Goal: Information Seeking & Learning: Check status

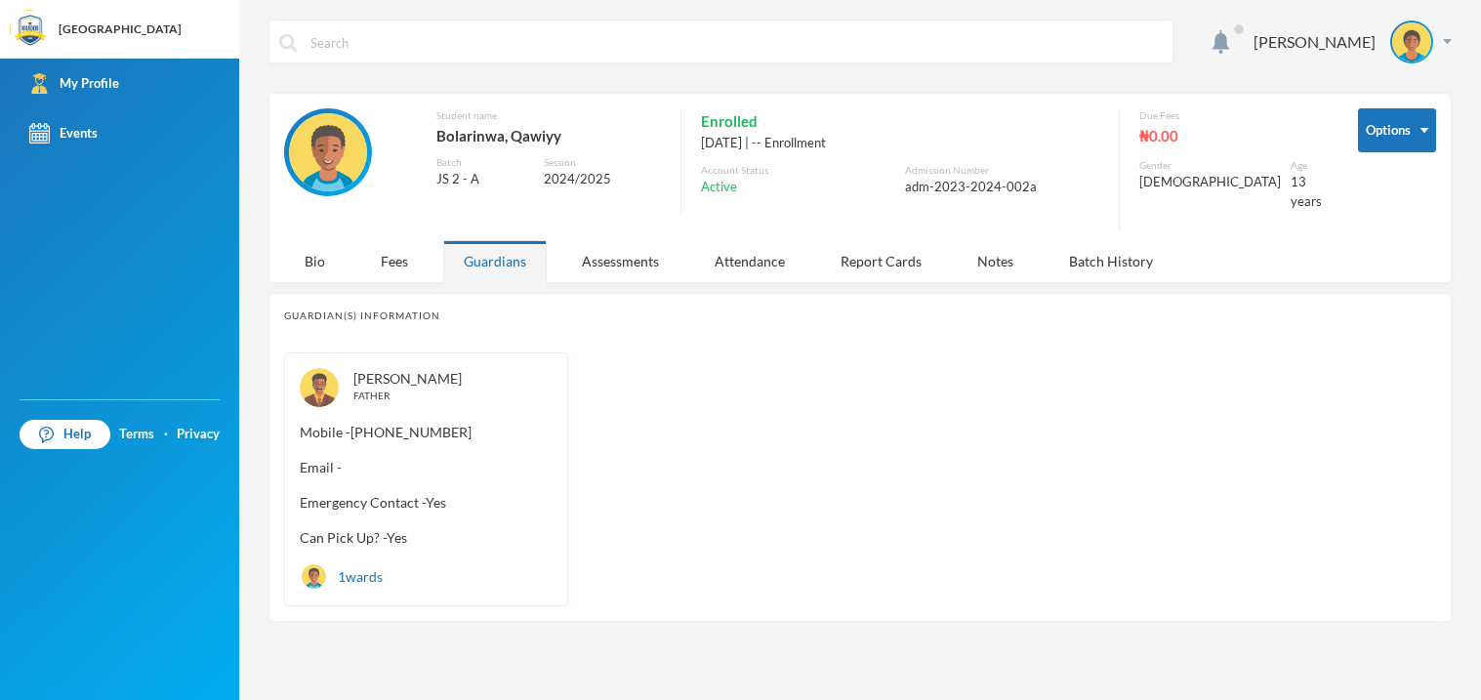
click at [373, 562] on div "1 wards" at bounding box center [341, 576] width 83 height 28
click at [368, 562] on div "1 wards" at bounding box center [341, 576] width 83 height 28
click at [627, 259] on div "Assessments" at bounding box center [620, 261] width 118 height 42
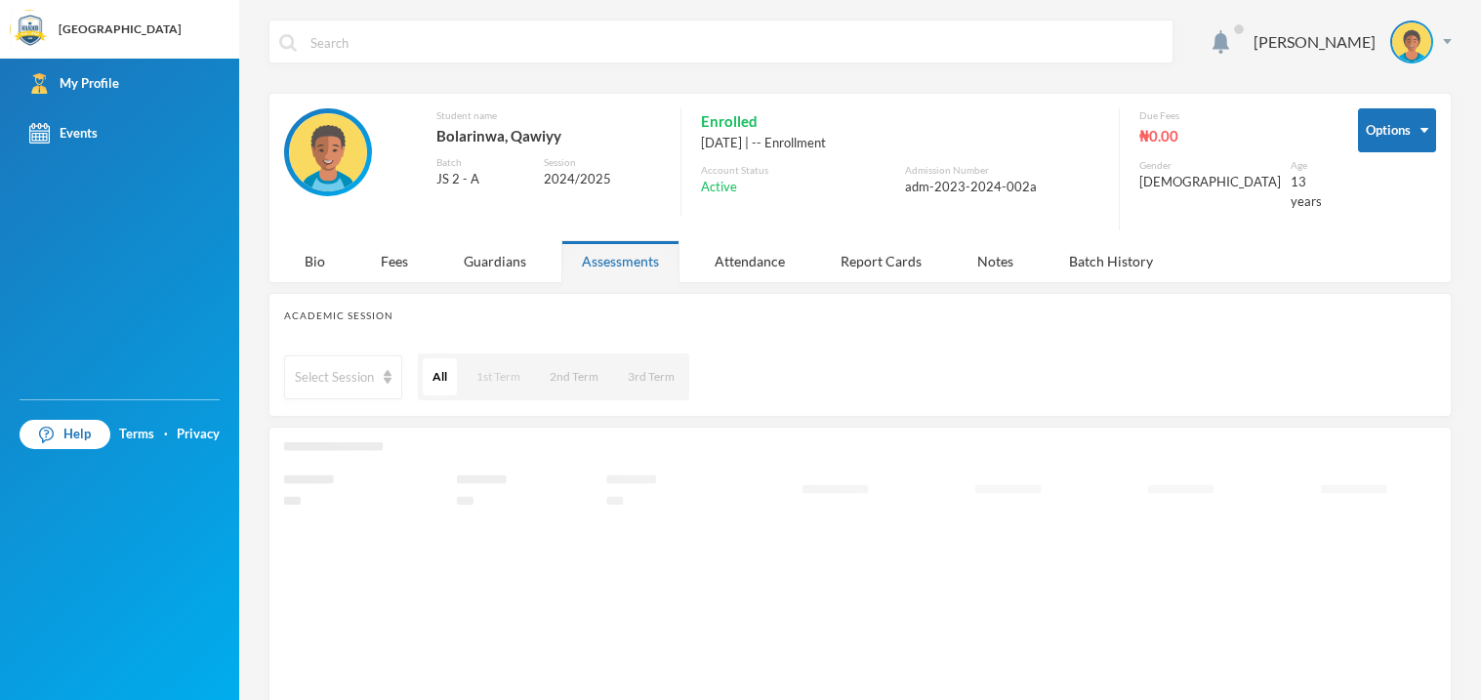
click at [479, 358] on button "1st Term" at bounding box center [498, 376] width 63 height 37
click at [535, 363] on div "All 1st Term 2nd Term 3rd Term" at bounding box center [553, 376] width 273 height 49
click at [748, 246] on div "Attendance" at bounding box center [749, 261] width 111 height 42
click at [917, 251] on div "Report Cards" at bounding box center [881, 261] width 122 height 42
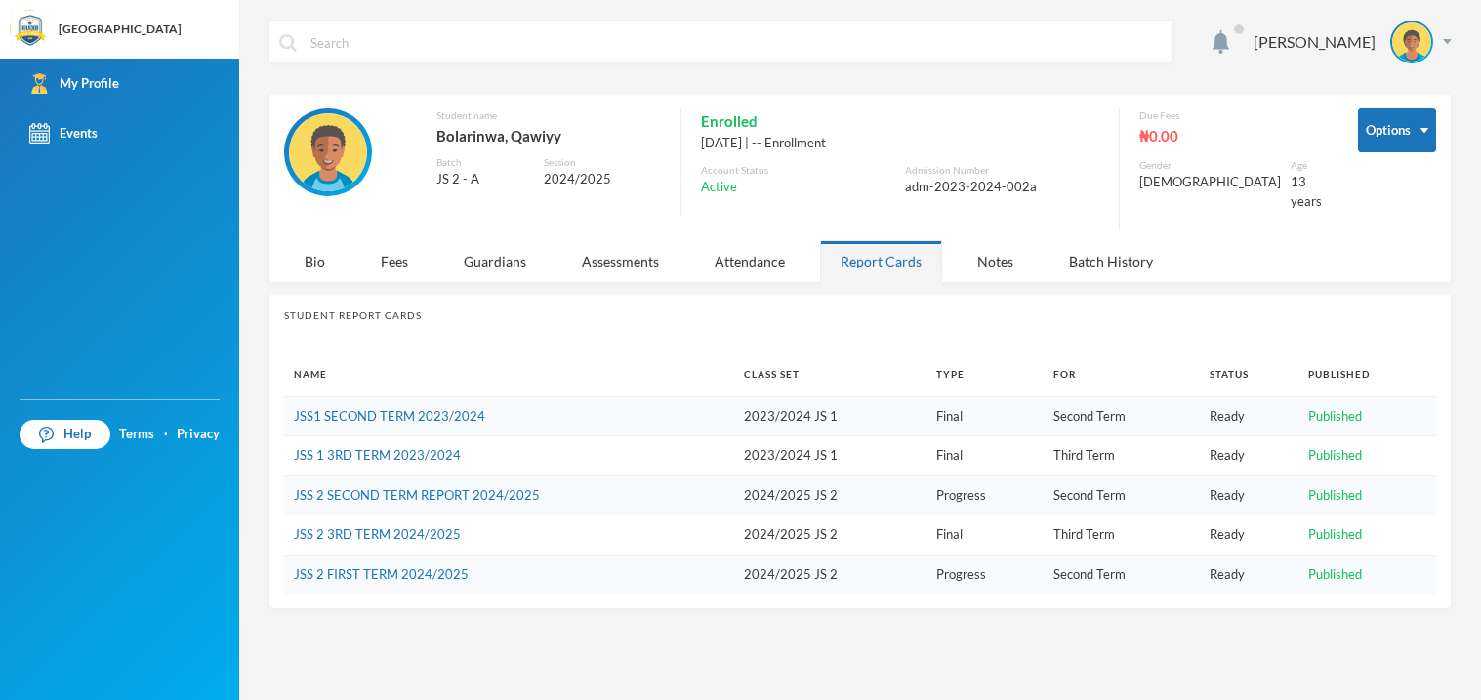
click at [723, 402] on td "JSS1 SECOND TERM 2023/2024" at bounding box center [509, 416] width 450 height 40
click at [633, 558] on td "JSS 2 FIRST TERM 2024/2025" at bounding box center [509, 573] width 450 height 39
click at [348, 566] on link "JSS 2 FIRST TERM 2024/2025" at bounding box center [381, 574] width 175 height 16
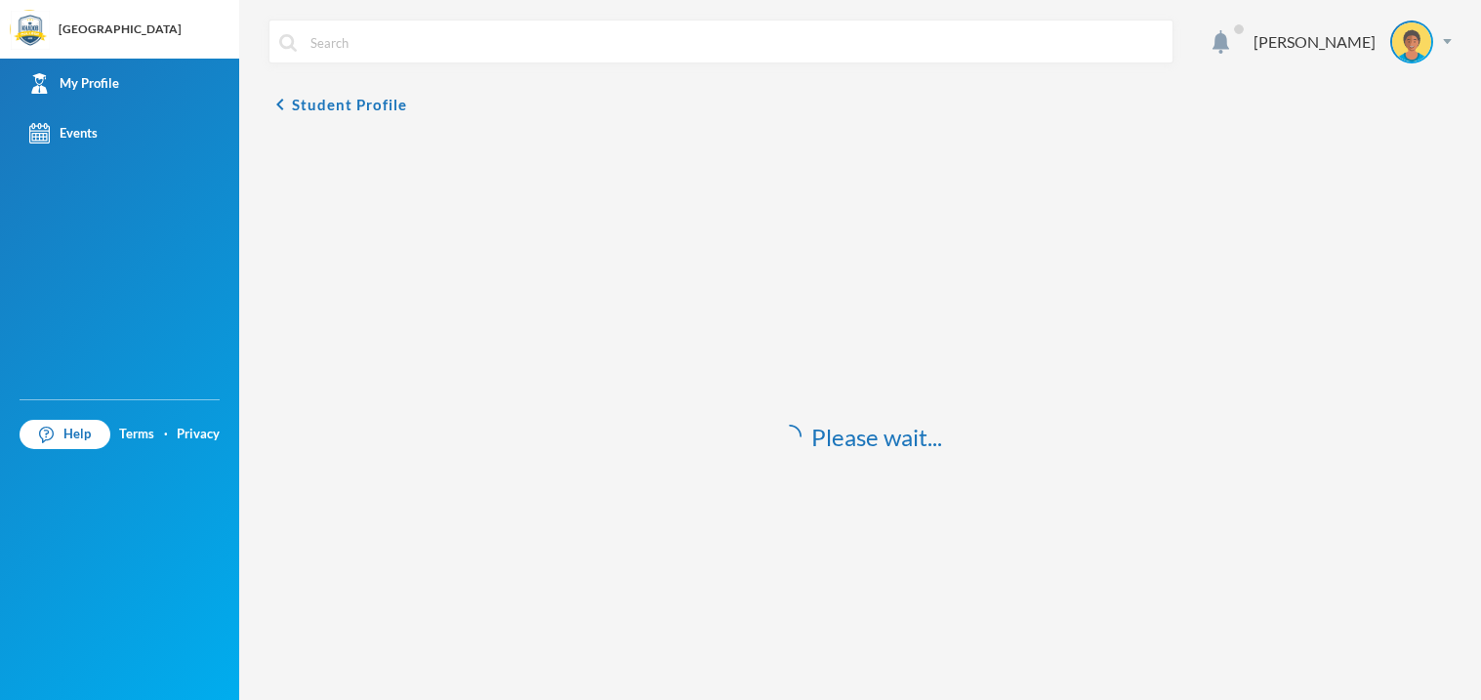
click at [348, 558] on div "Please wait..." at bounding box center [859, 437] width 1183 height 602
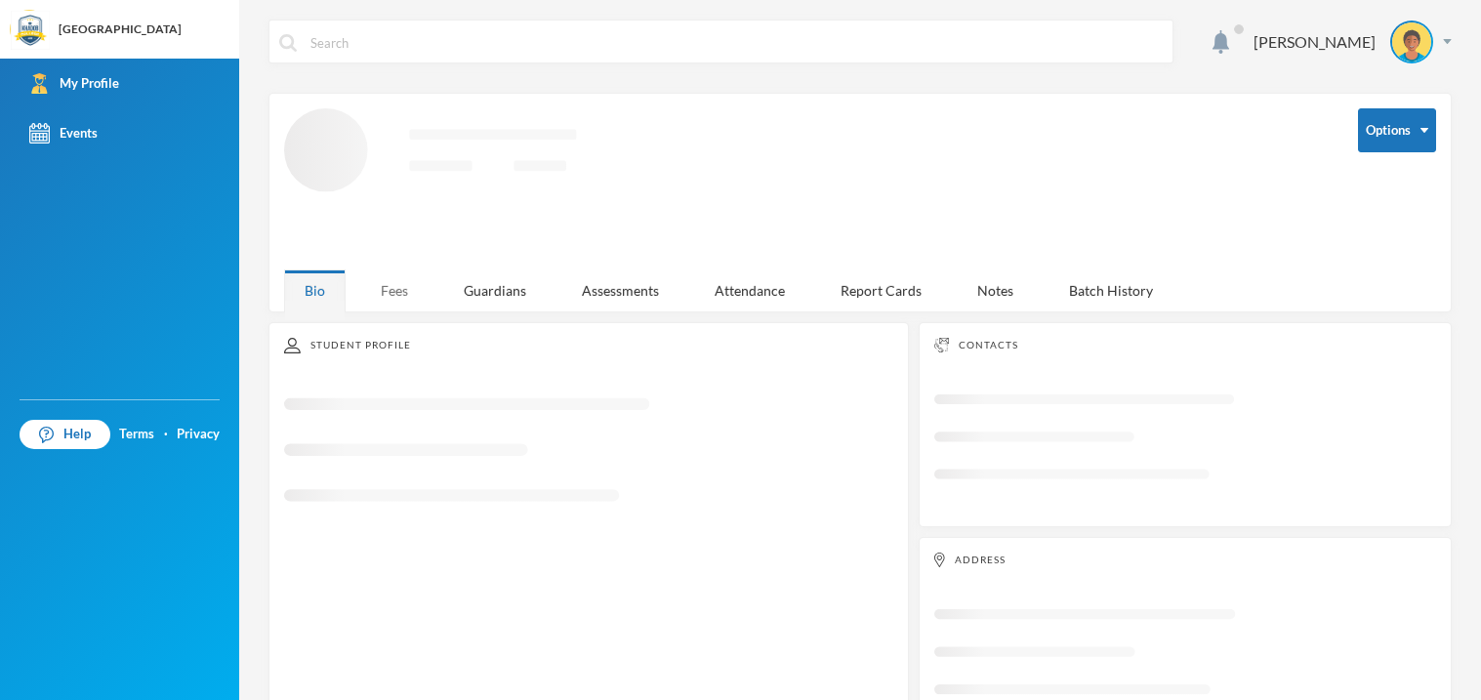
click at [404, 311] on div "Fees" at bounding box center [394, 290] width 68 height 42
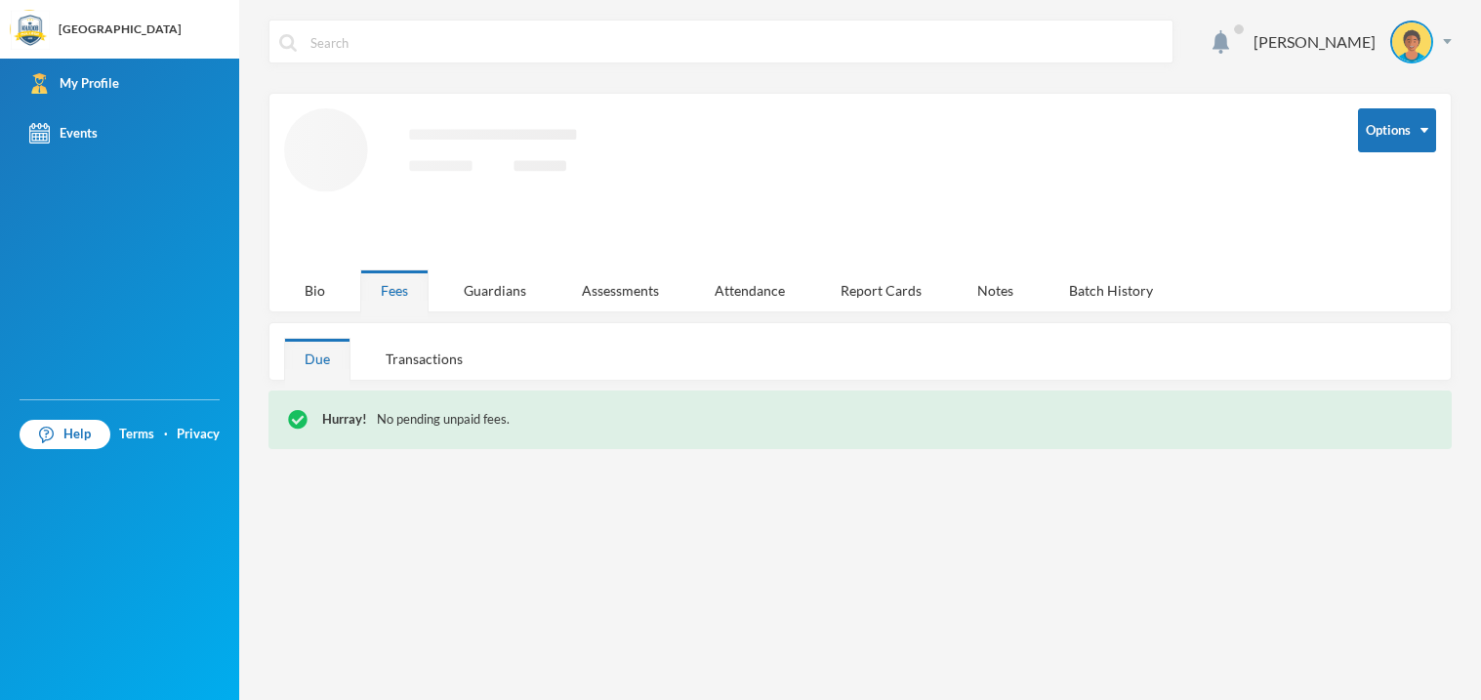
click at [436, 309] on div "Bio Fees Guardians Assessments Attendance Report Cards Notes Batch History" at bounding box center [736, 290] width 904 height 42
click at [471, 309] on div "Guardians" at bounding box center [494, 290] width 103 height 42
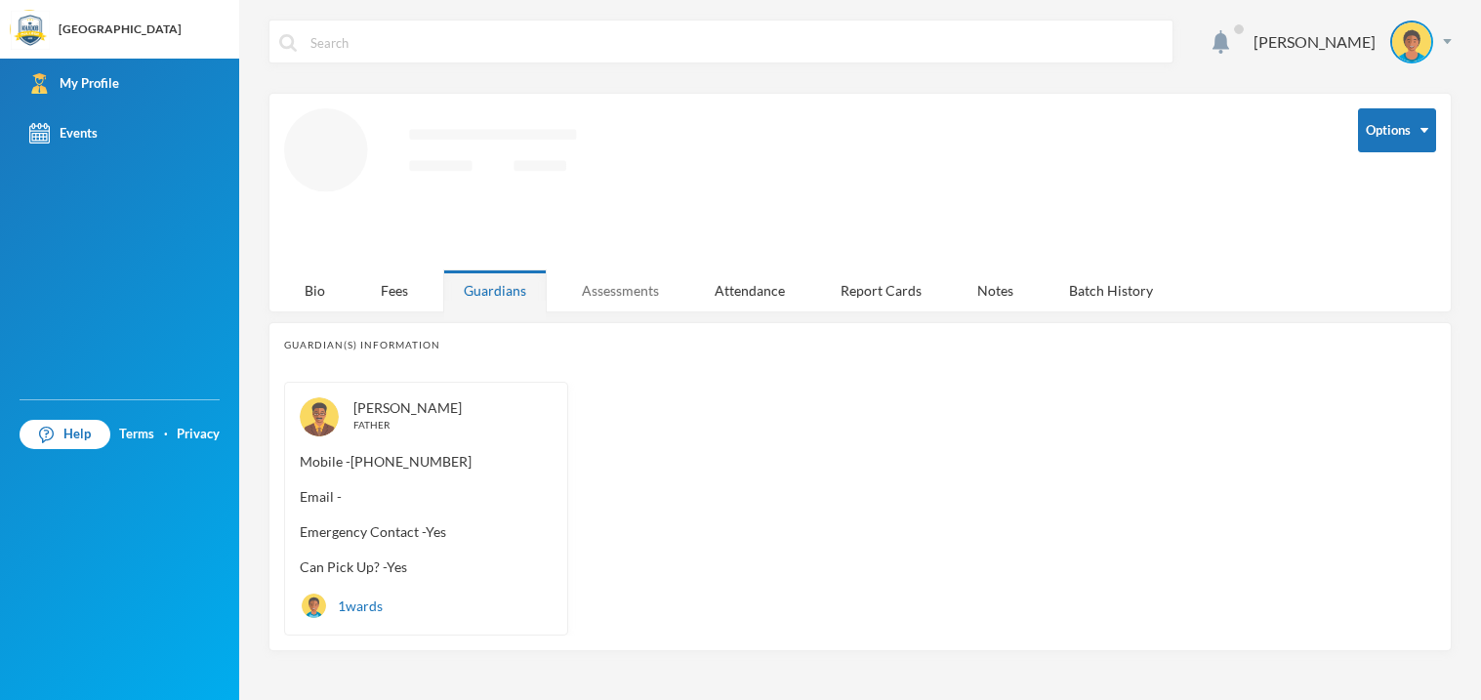
click at [583, 300] on div "Assessments" at bounding box center [620, 290] width 118 height 42
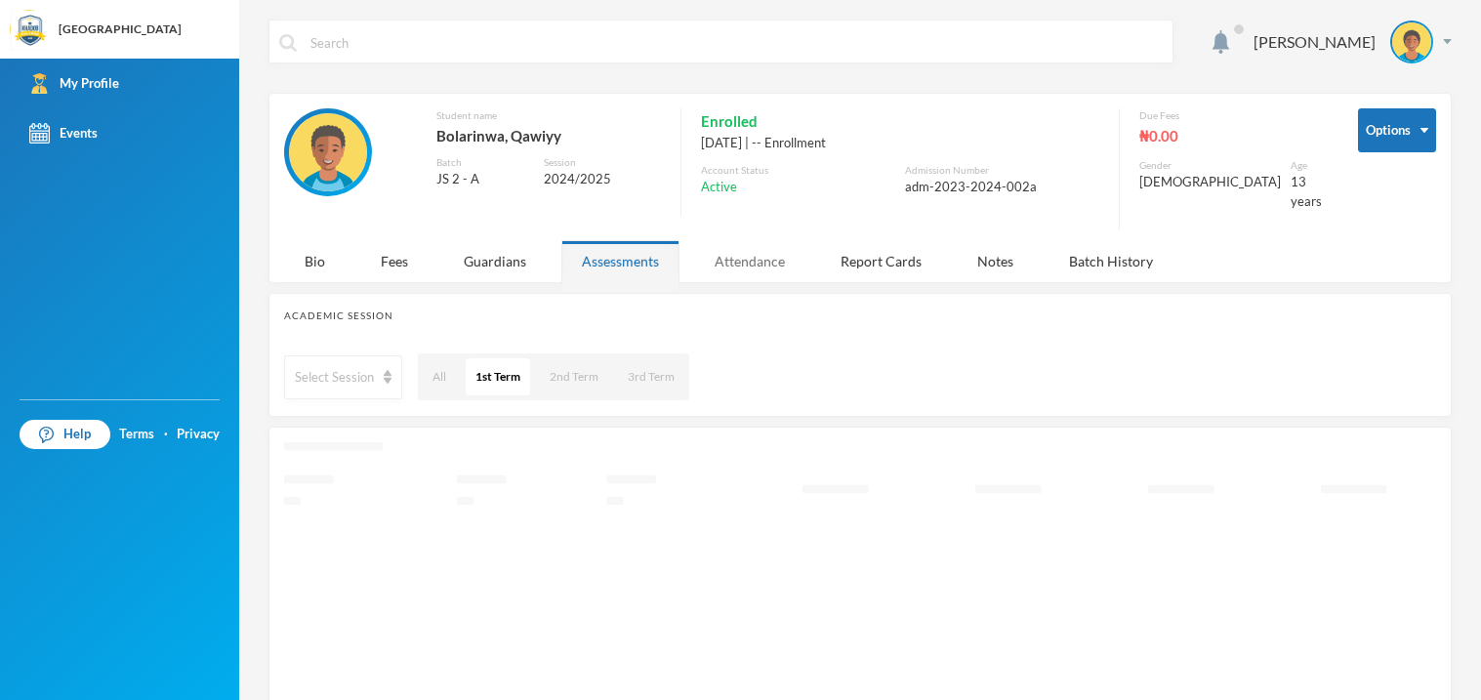
click at [750, 260] on div "Attendance" at bounding box center [749, 261] width 111 height 42
click at [515, 369] on button "First Term" at bounding box center [525, 376] width 71 height 37
click at [708, 370] on button "Third Term" at bounding box center [706, 376] width 76 height 37
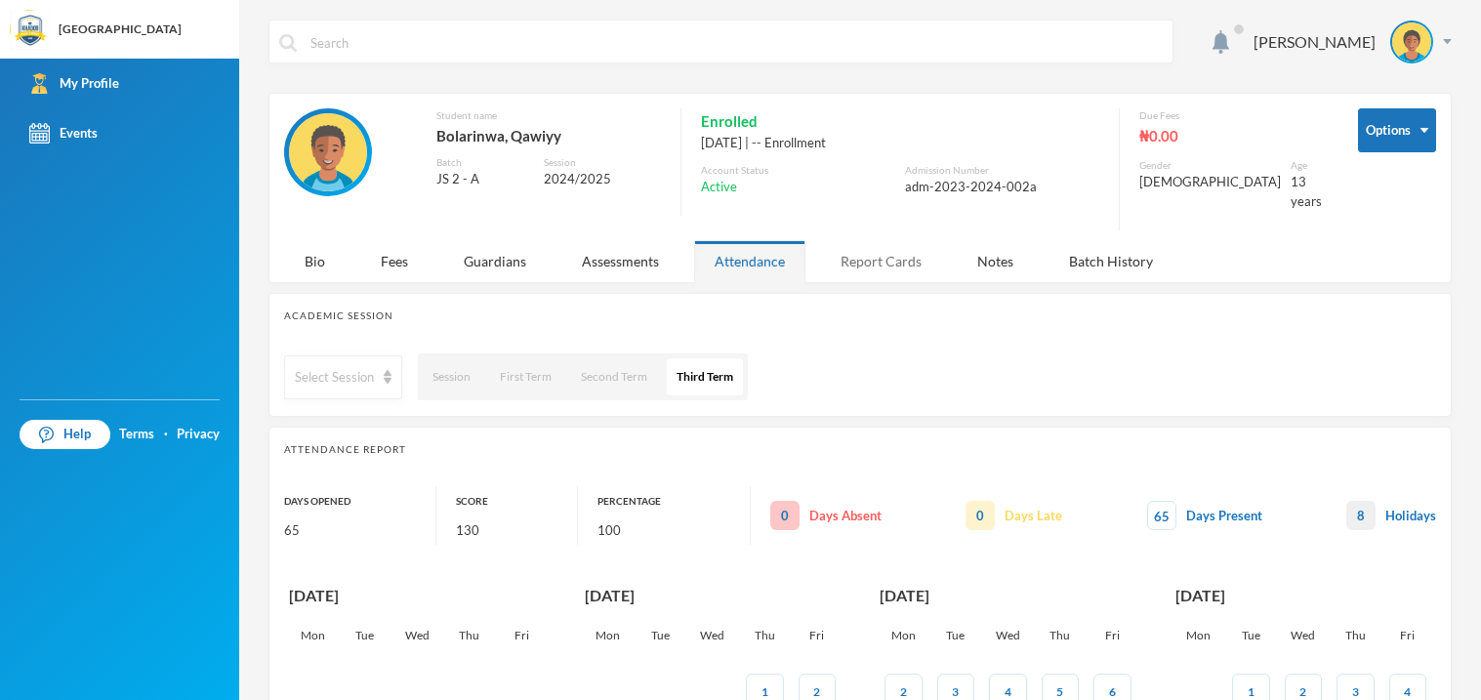
click at [908, 251] on div "Report Cards" at bounding box center [881, 261] width 122 height 42
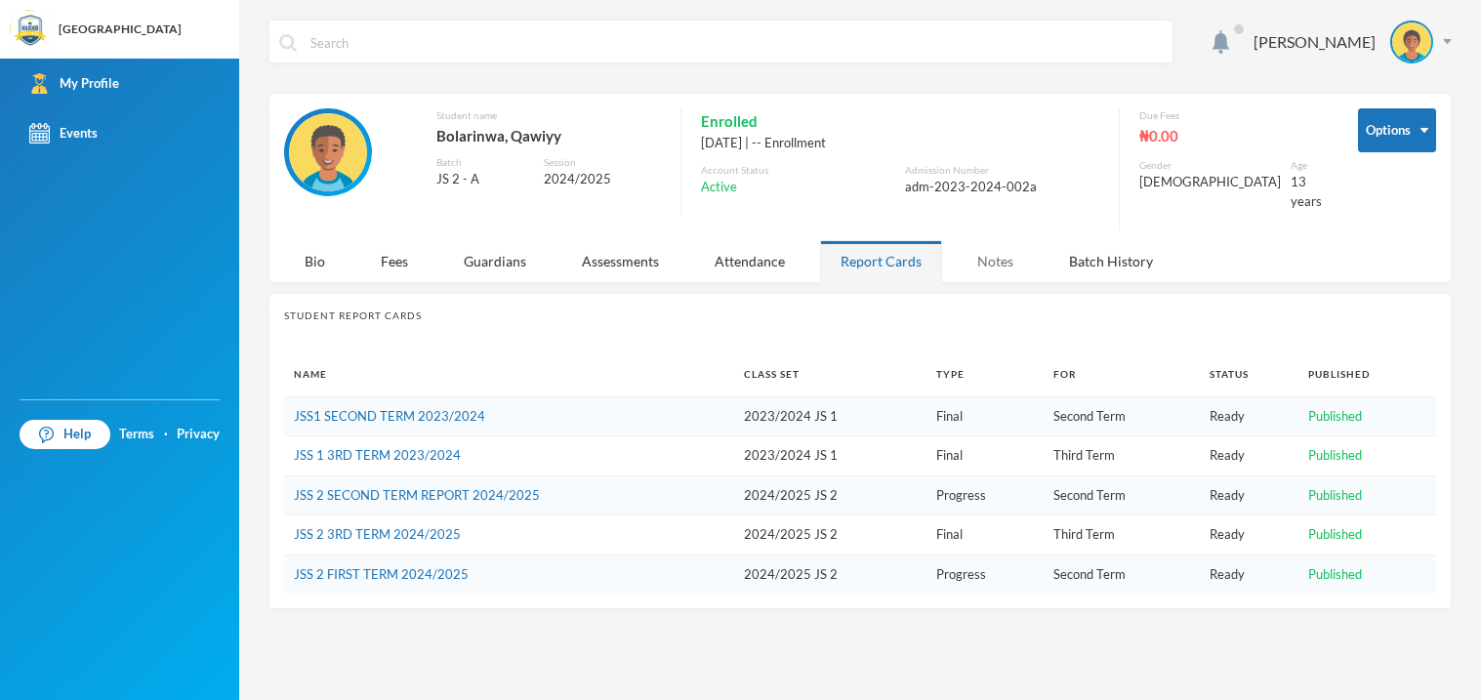
click at [1008, 264] on div "Notes" at bounding box center [995, 261] width 77 height 42
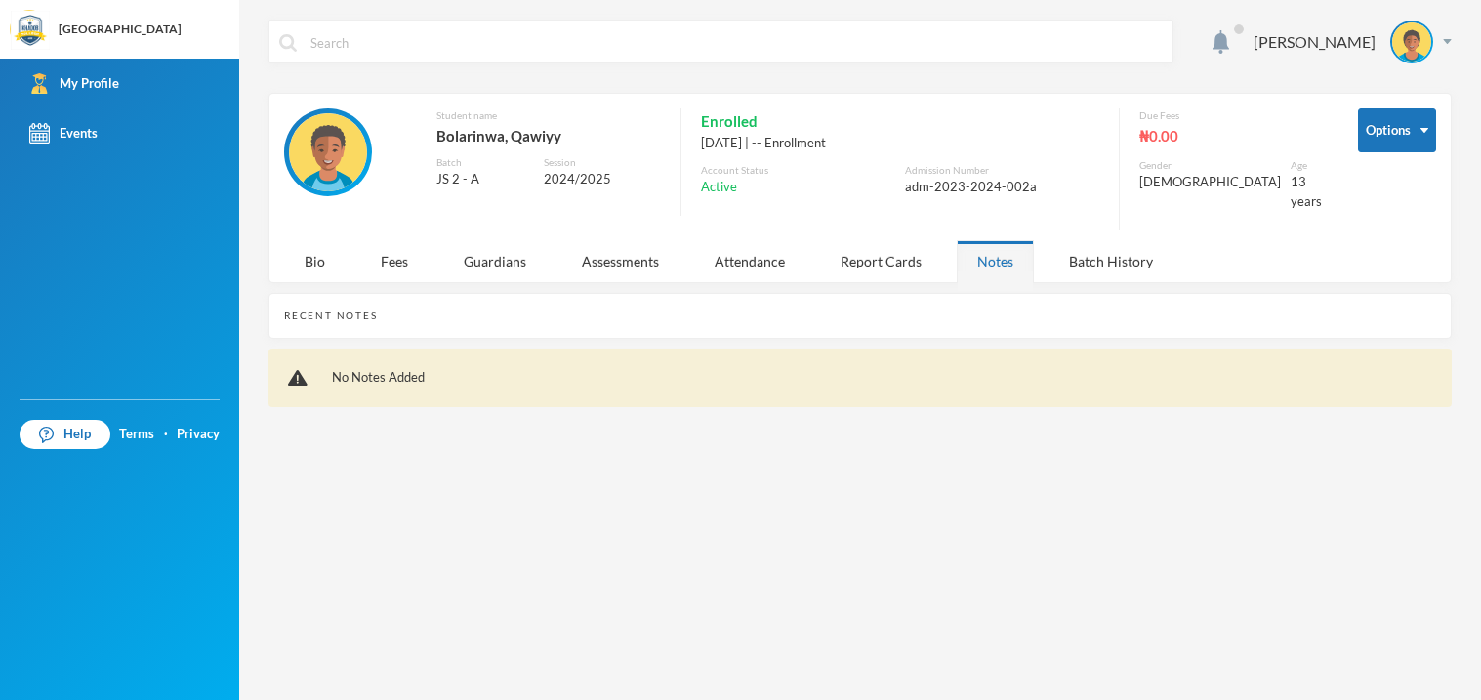
click at [1008, 264] on div "Notes" at bounding box center [995, 261] width 77 height 42
click at [1095, 240] on div "Batch History" at bounding box center [1110, 261] width 125 height 42
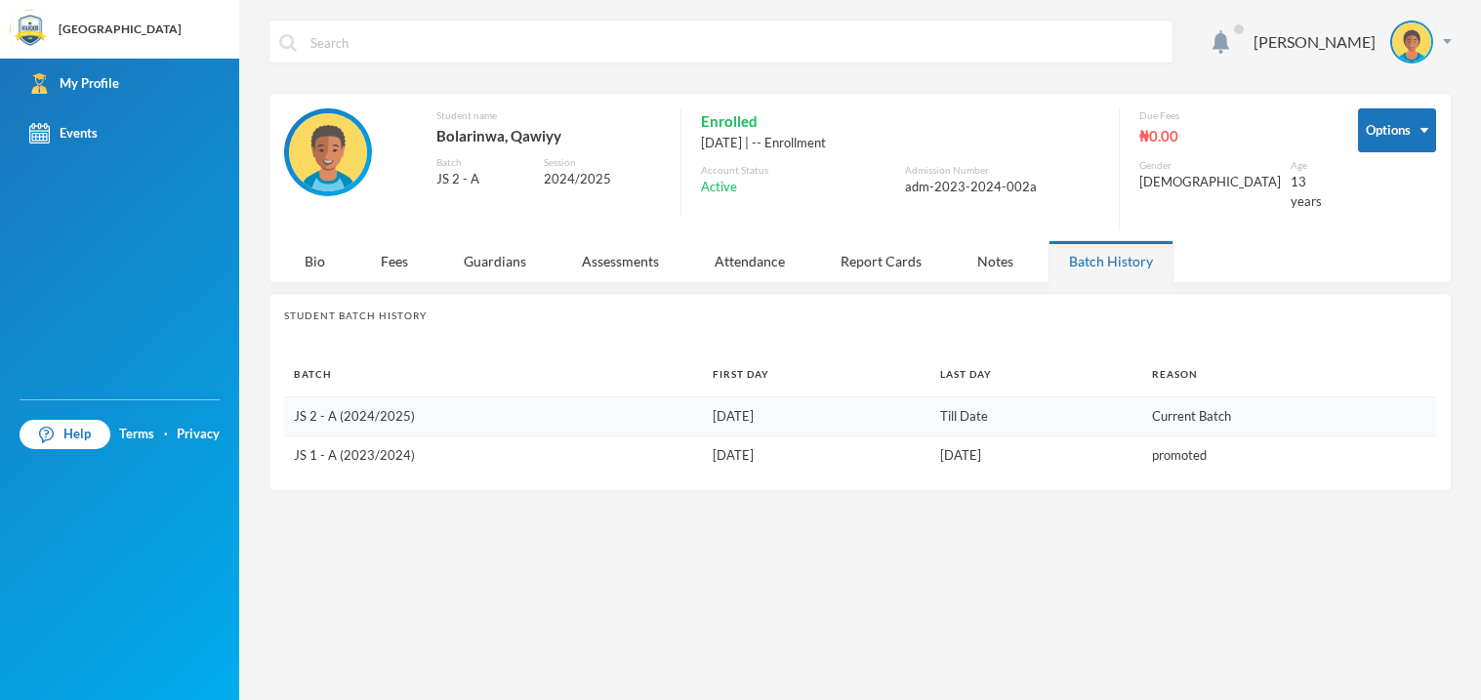
click at [856, 396] on td "[DATE]" at bounding box center [816, 416] width 226 height 40
click at [930, 407] on td "Till Date" at bounding box center [1036, 416] width 213 height 40
click at [1021, 224] on div "Options Student name [PERSON_NAME], [PERSON_NAME] Batch JS 2 - A Session 2024/2…" at bounding box center [860, 174] width 1152 height 132
click at [1003, 240] on div "Notes" at bounding box center [995, 261] width 77 height 42
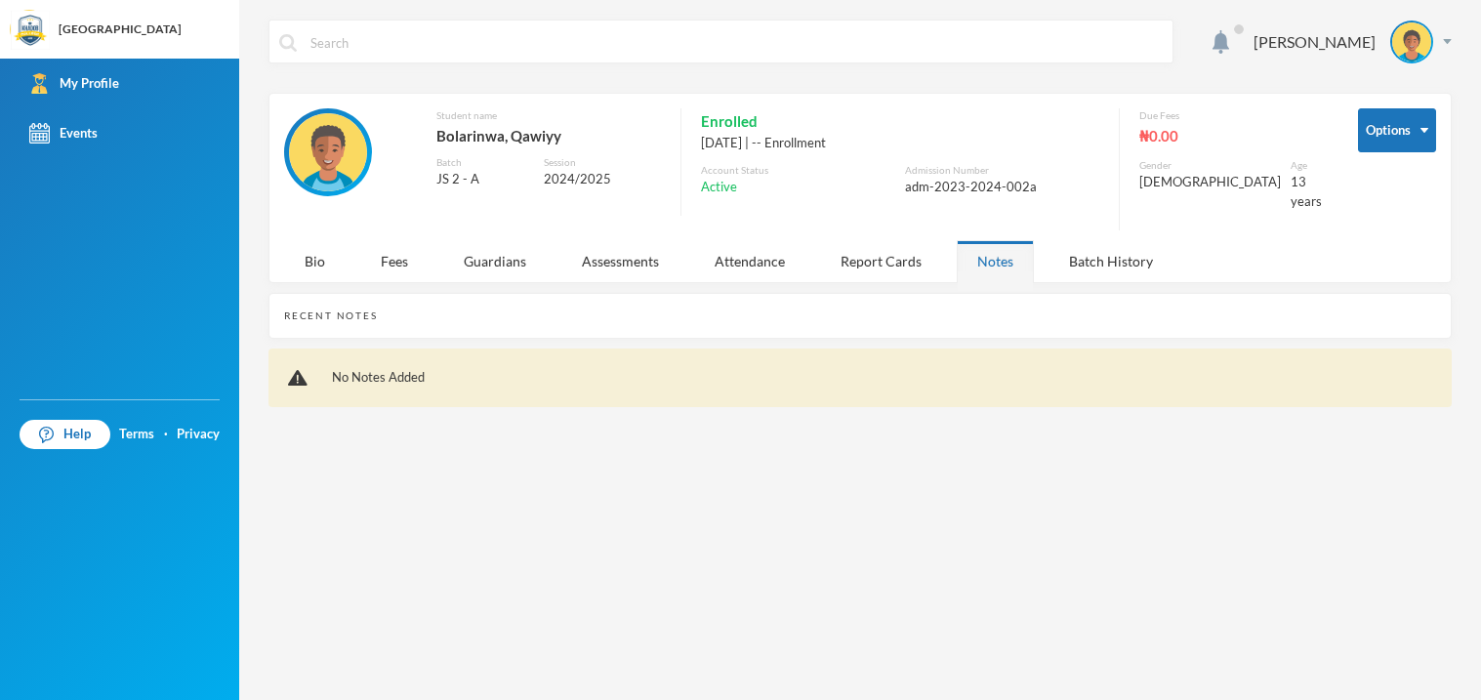
click at [656, 270] on div "[PERSON_NAME] Options Student name [PERSON_NAME], [PERSON_NAME] Batch JS 2 - A …" at bounding box center [860, 350] width 1242 height 700
click at [670, 301] on div "Recent Notes" at bounding box center [859, 316] width 1183 height 46
click at [851, 242] on div "Report Cards" at bounding box center [881, 261] width 122 height 42
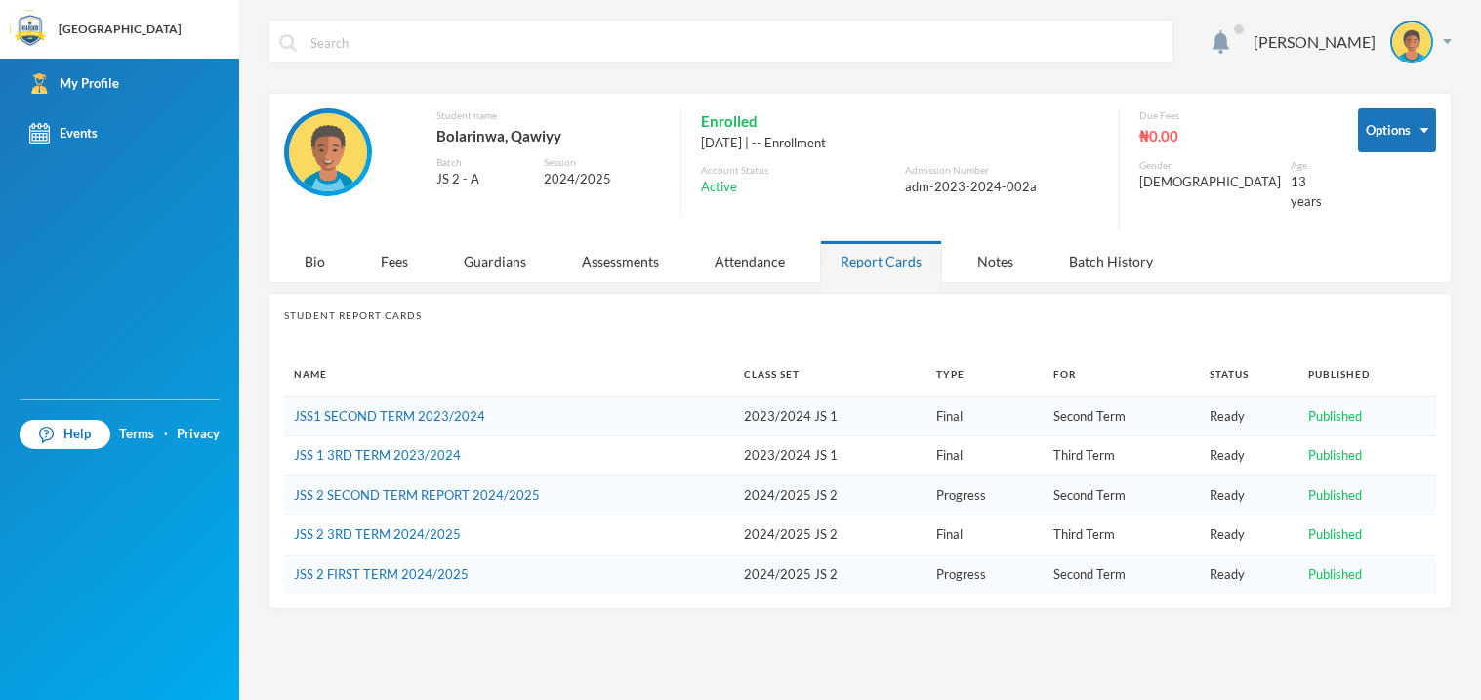
click at [851, 242] on div "Report Cards" at bounding box center [881, 261] width 122 height 42
click at [1367, 187] on button "Change Password" at bounding box center [1374, 193] width 127 height 35
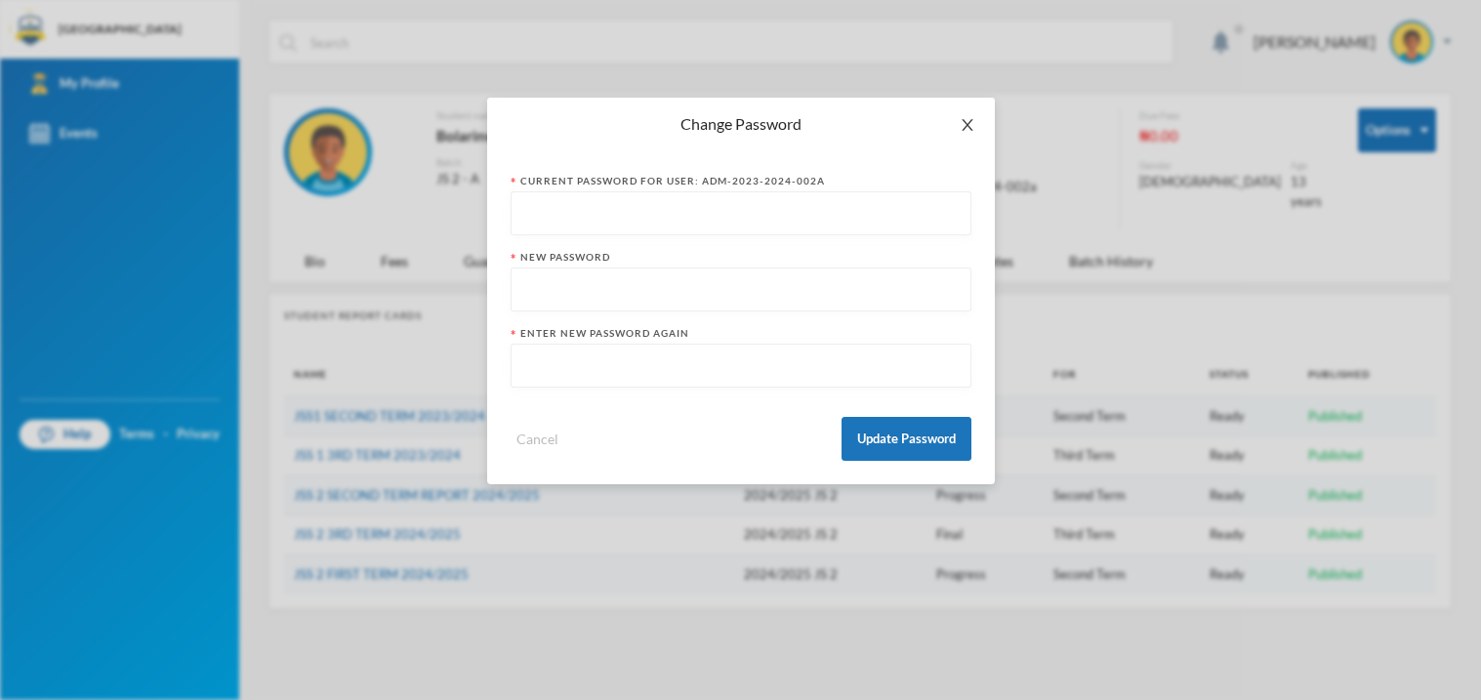
click at [970, 129] on icon "icon: close" at bounding box center [967, 125] width 11 height 12
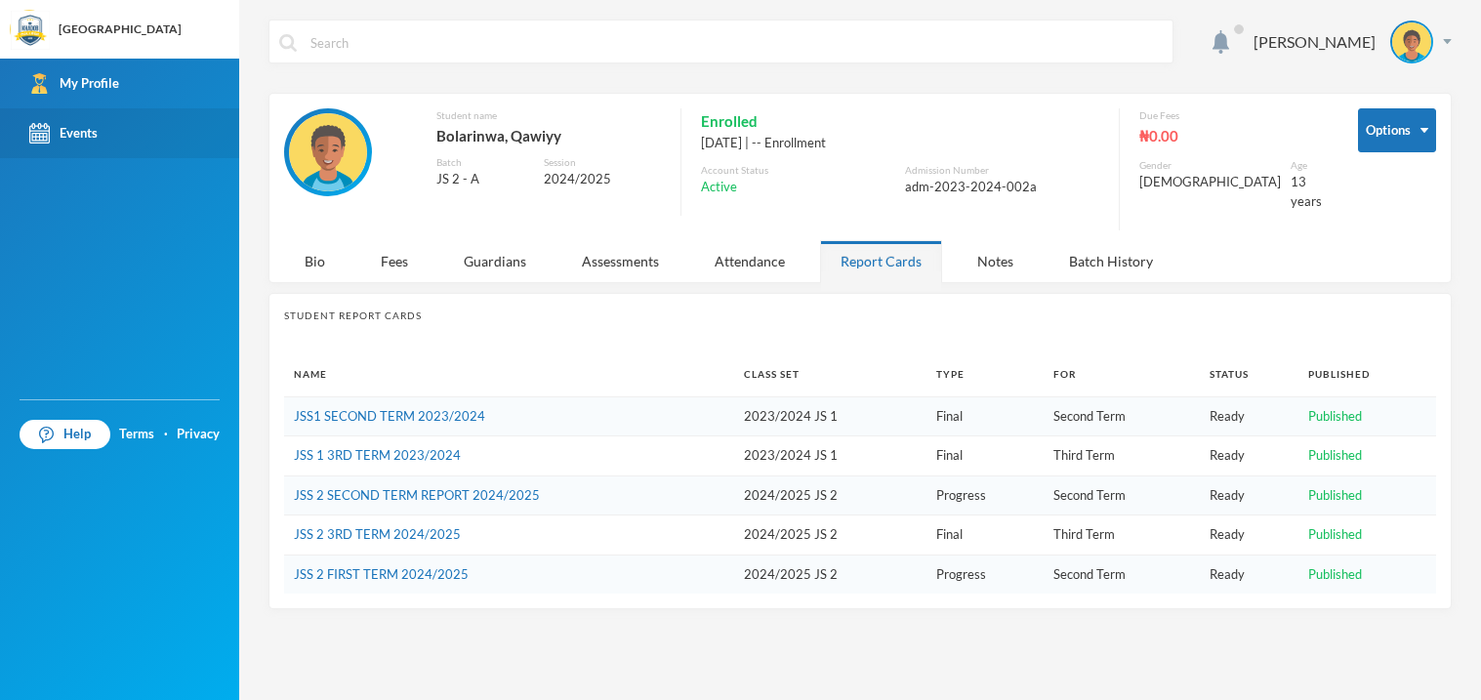
click at [126, 143] on link "Events" at bounding box center [119, 133] width 239 height 50
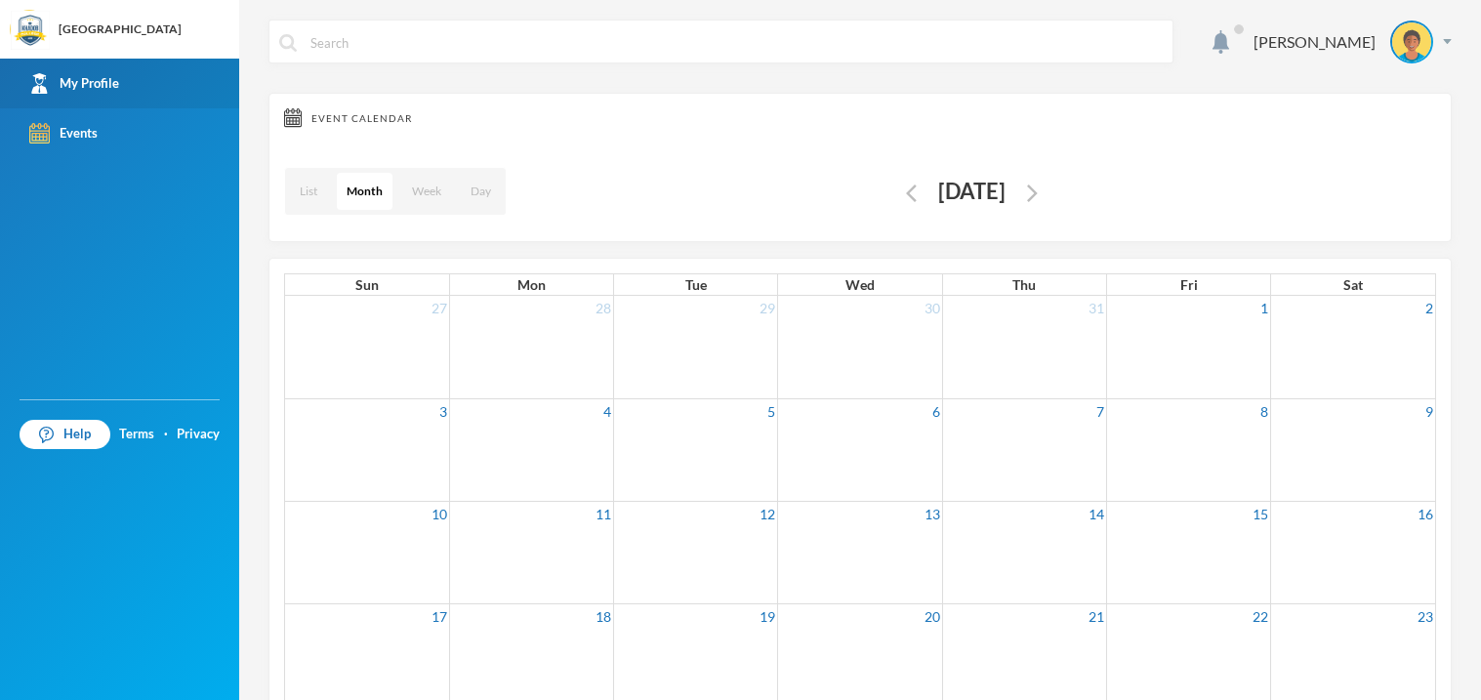
click at [184, 87] on link "My Profile" at bounding box center [119, 84] width 239 height 50
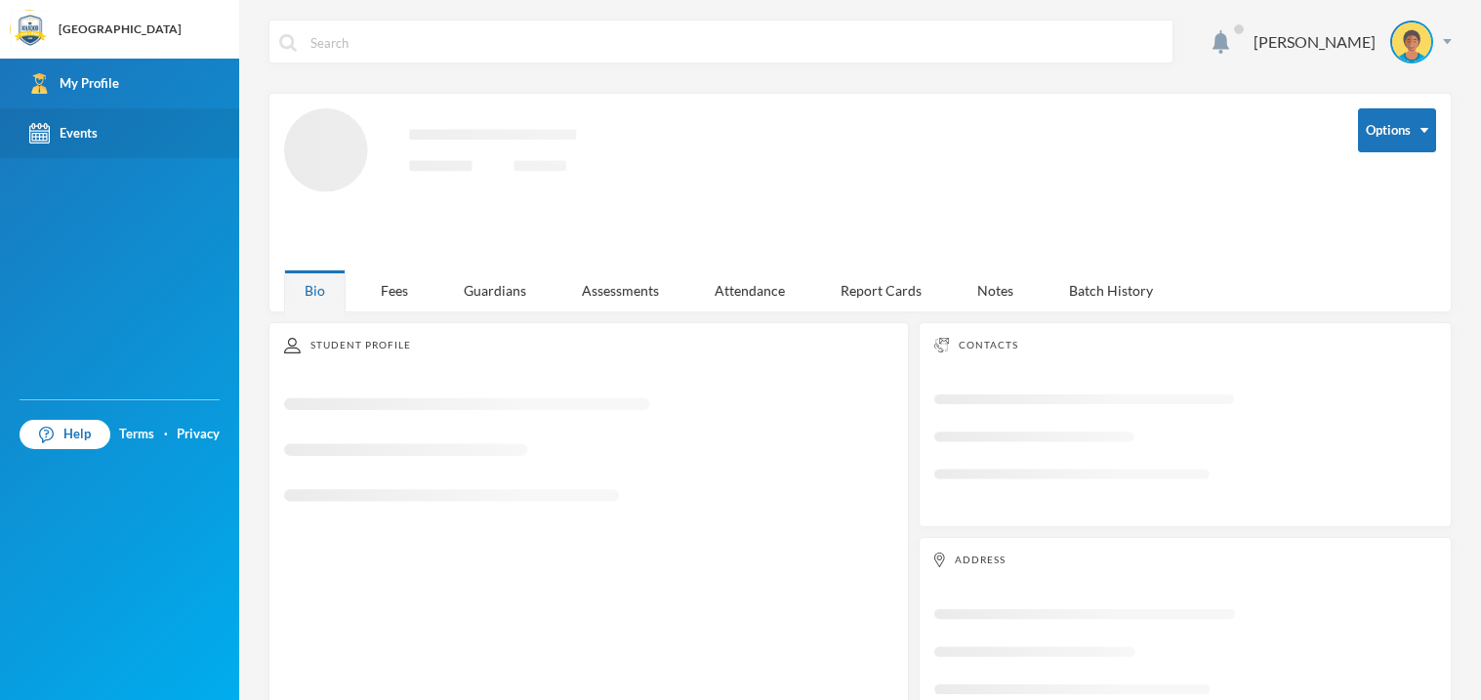
click at [169, 142] on link "Events" at bounding box center [119, 133] width 239 height 50
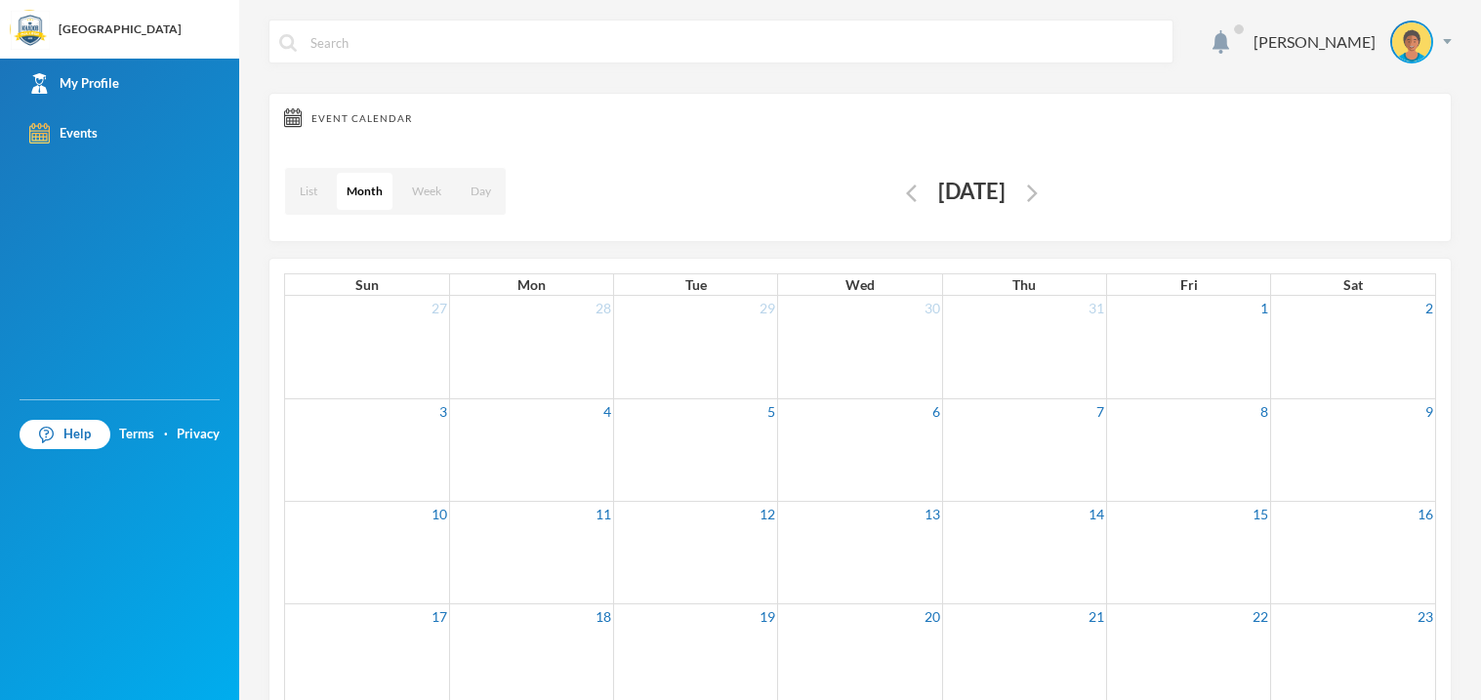
click at [389, 439] on td at bounding box center [367, 449] width 164 height 102
click at [906, 186] on img "button" at bounding box center [911, 193] width 11 height 18
click at [879, 186] on div "List Month Week Day [DATE]" at bounding box center [860, 191] width 1152 height 69
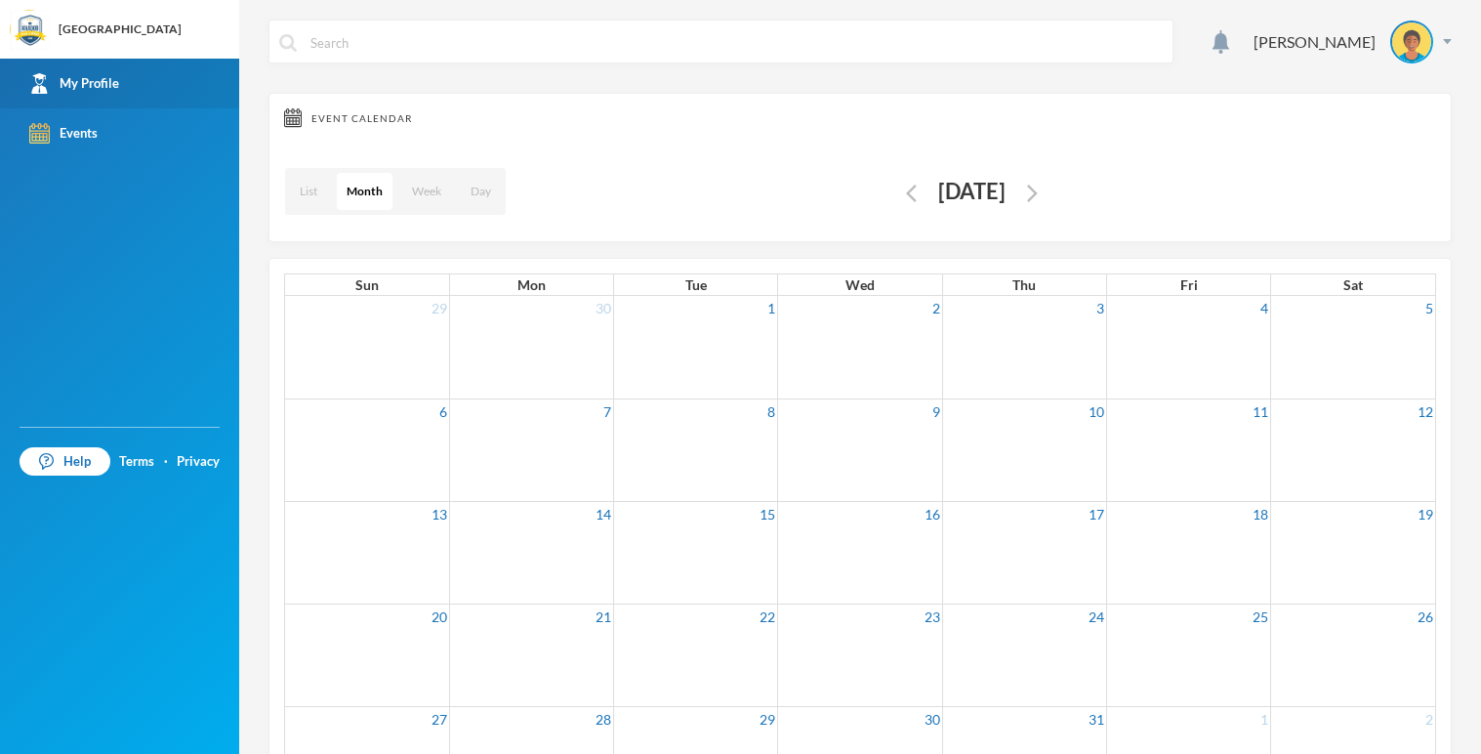
click at [218, 82] on link "My Profile" at bounding box center [119, 84] width 239 height 50
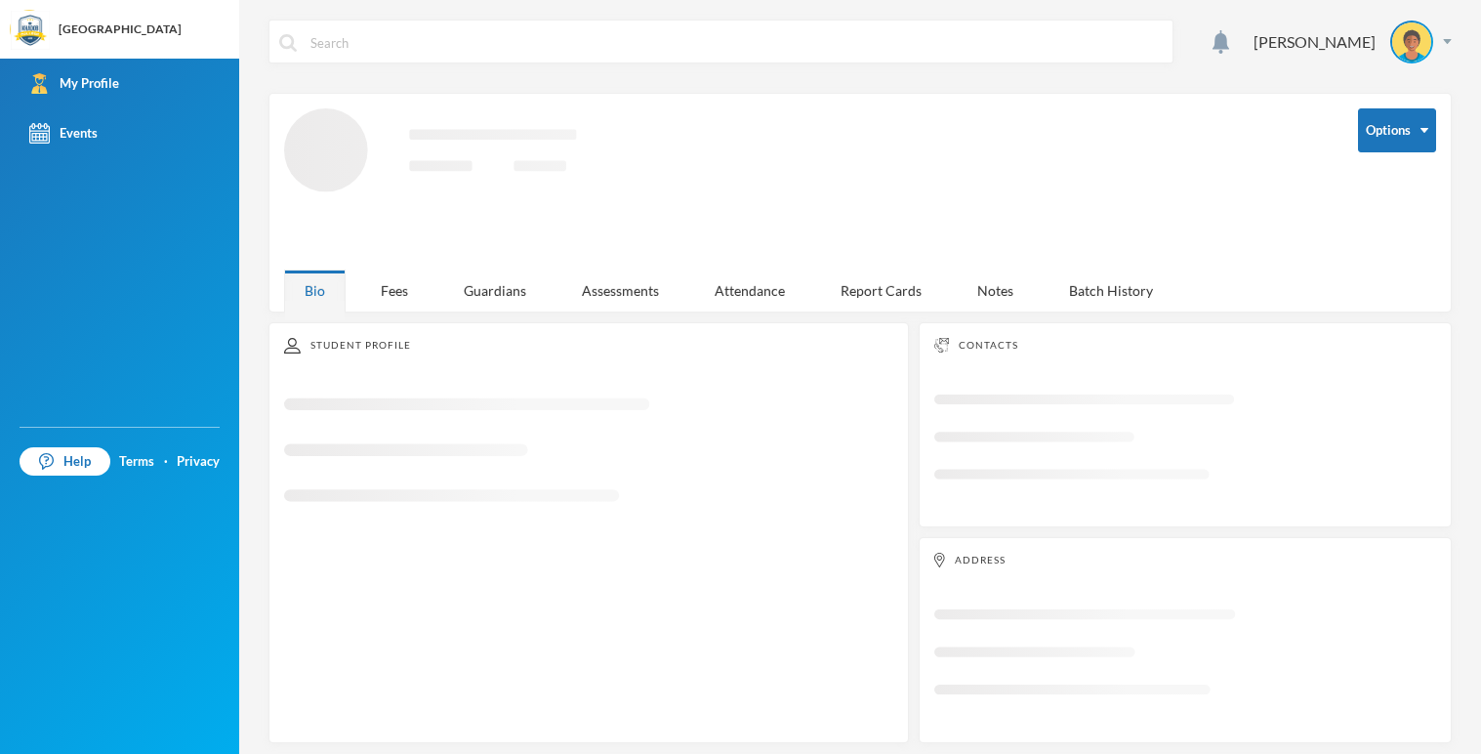
click at [325, 39] on input "text" at bounding box center [735, 42] width 854 height 44
click at [395, 301] on div "Fees" at bounding box center [394, 290] width 68 height 42
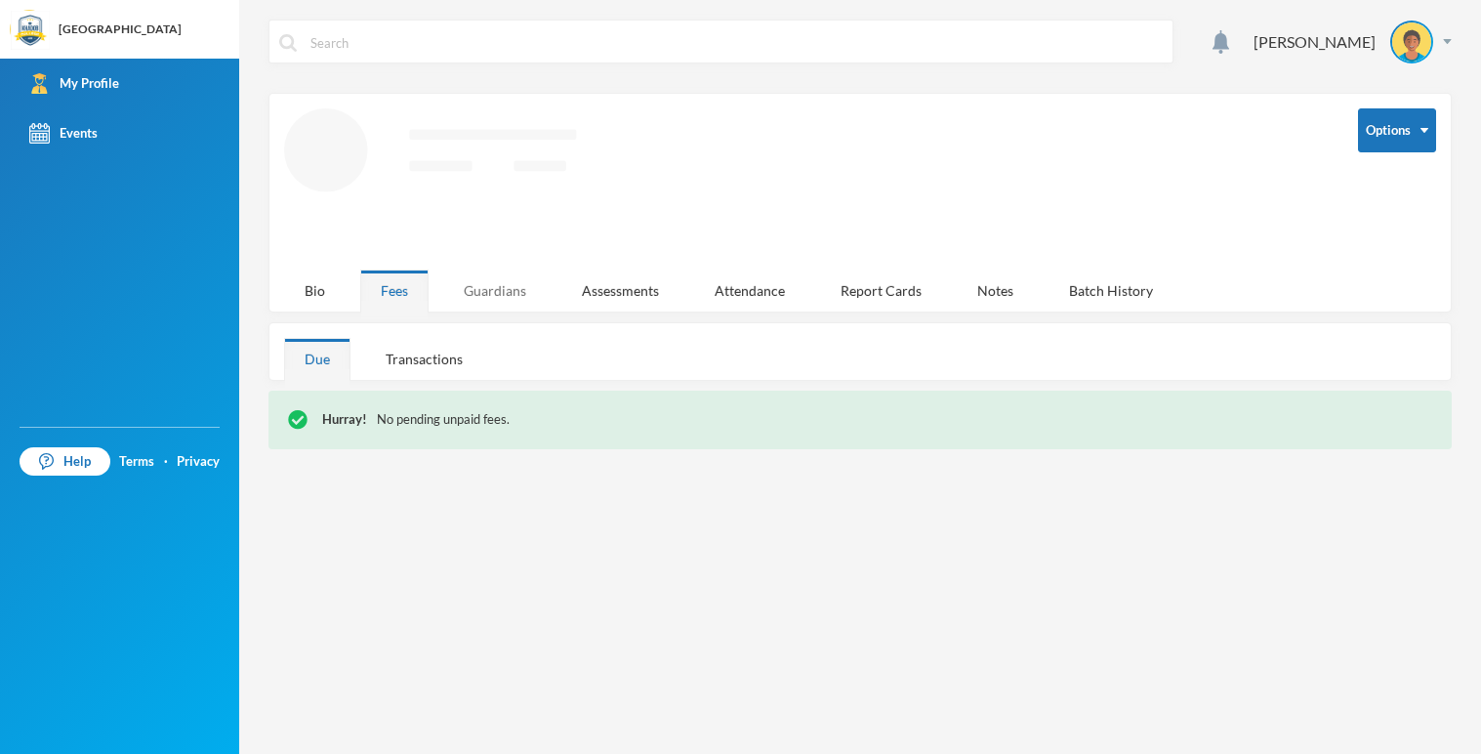
click at [507, 301] on div "Guardians" at bounding box center [494, 290] width 103 height 42
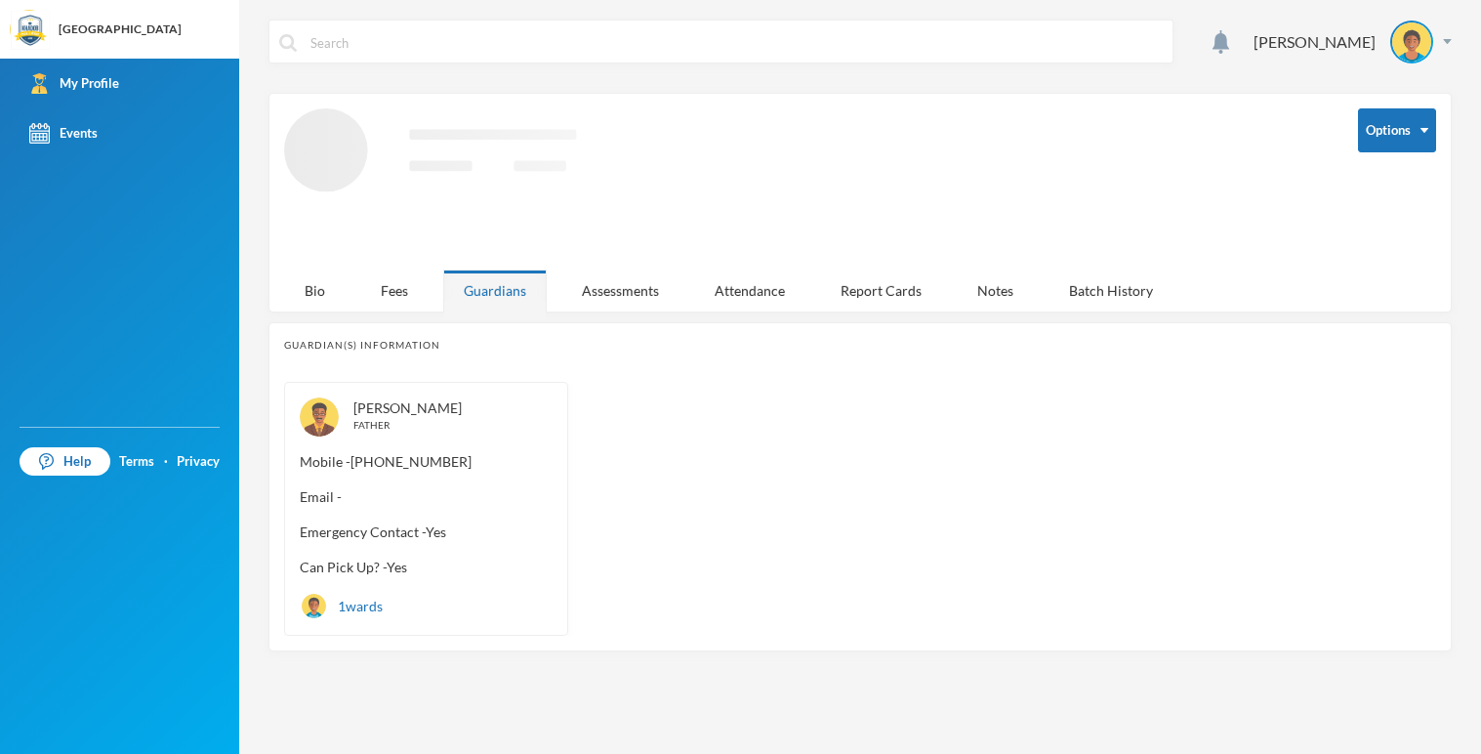
click at [586, 317] on div "[PERSON_NAME] Options Loading interface... Bio Fees Guardians Assessments Atten…" at bounding box center [860, 377] width 1242 height 754
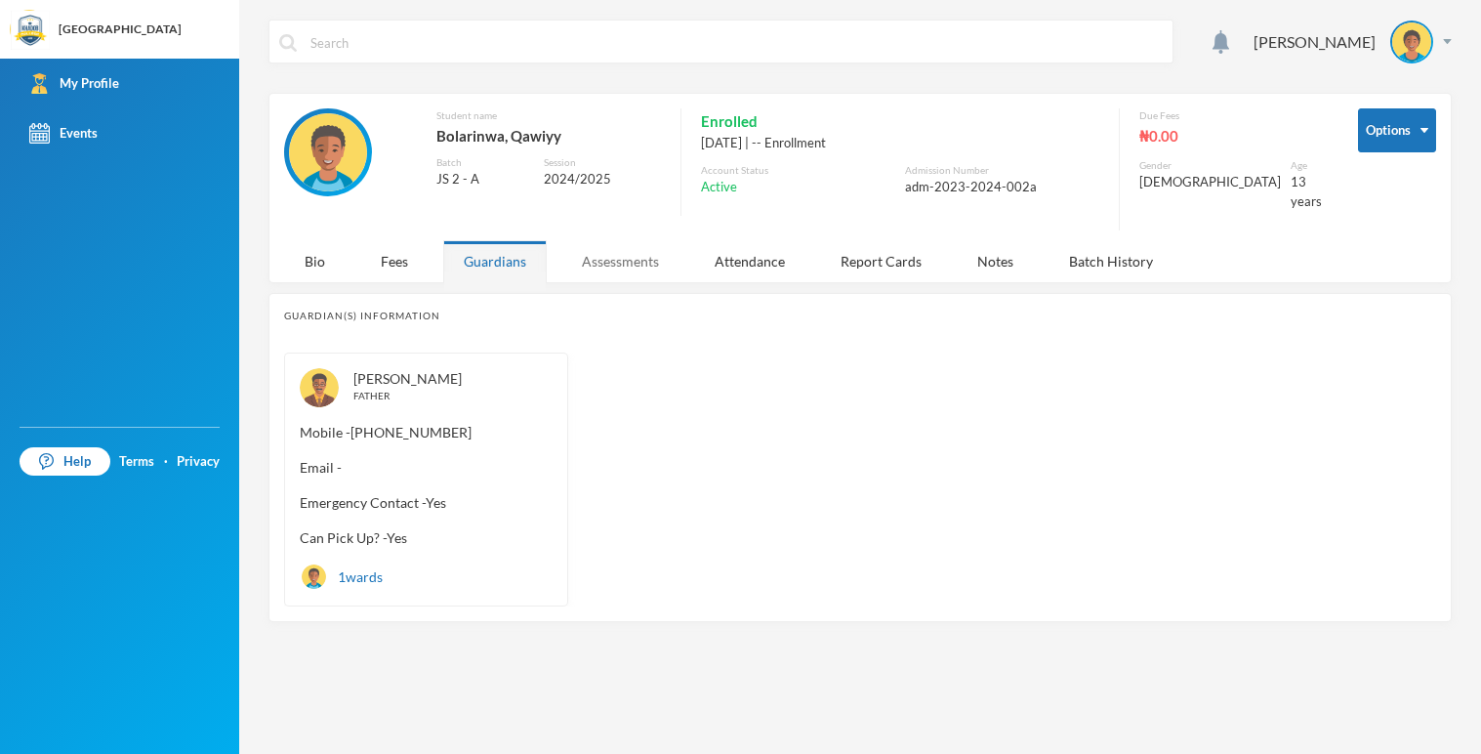
click at [604, 246] on div "Assessments" at bounding box center [620, 261] width 118 height 42
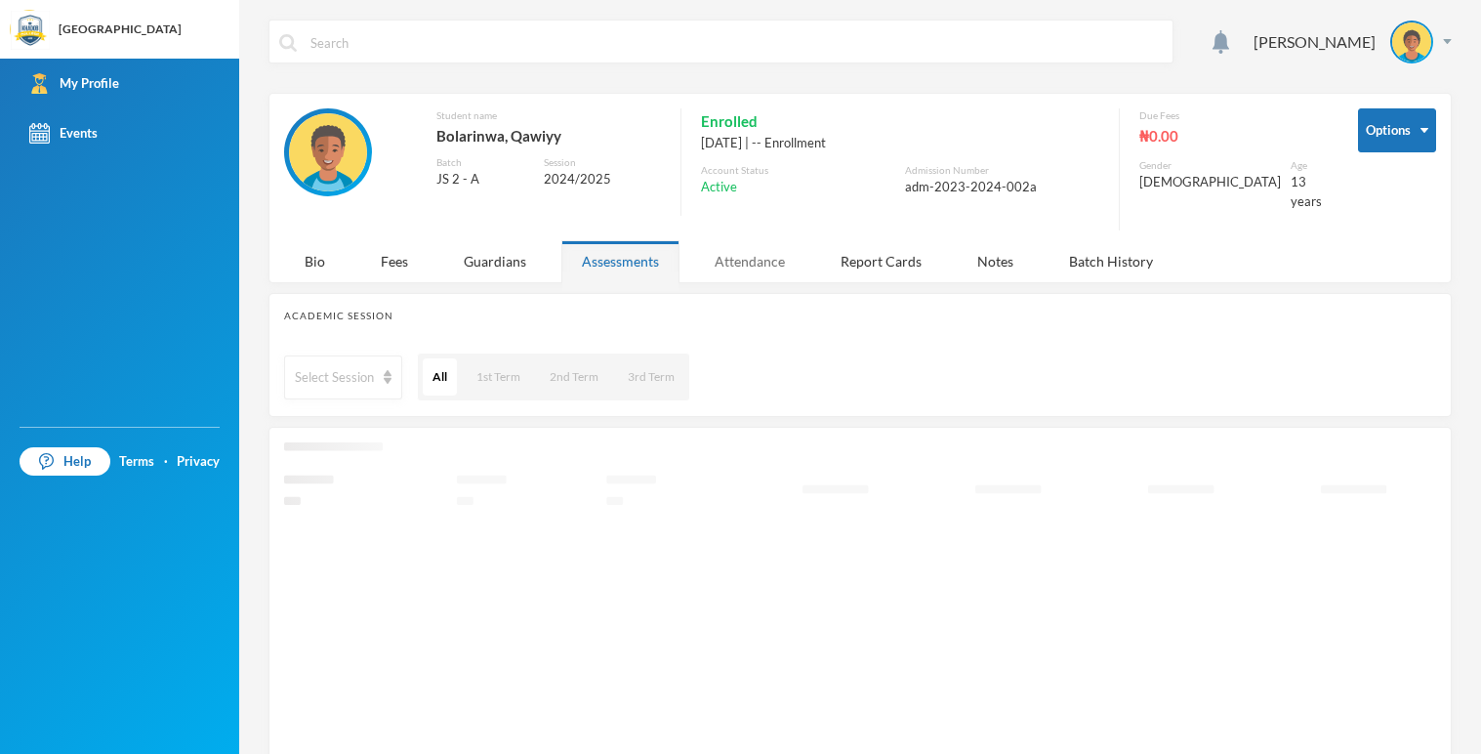
click at [778, 255] on div "Attendance" at bounding box center [749, 261] width 111 height 42
click at [854, 263] on div "Report Cards" at bounding box center [881, 261] width 122 height 42
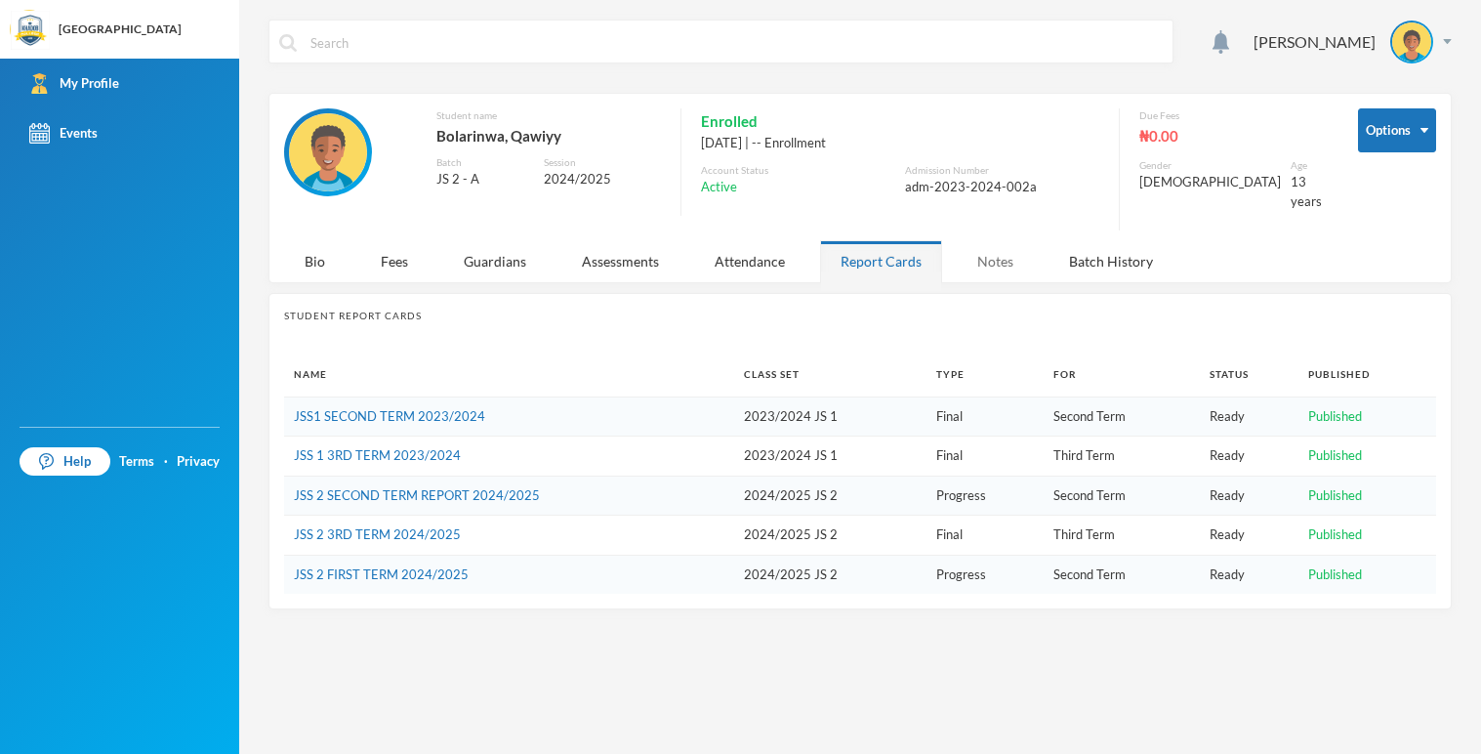
click at [984, 266] on div "Notes" at bounding box center [995, 261] width 77 height 42
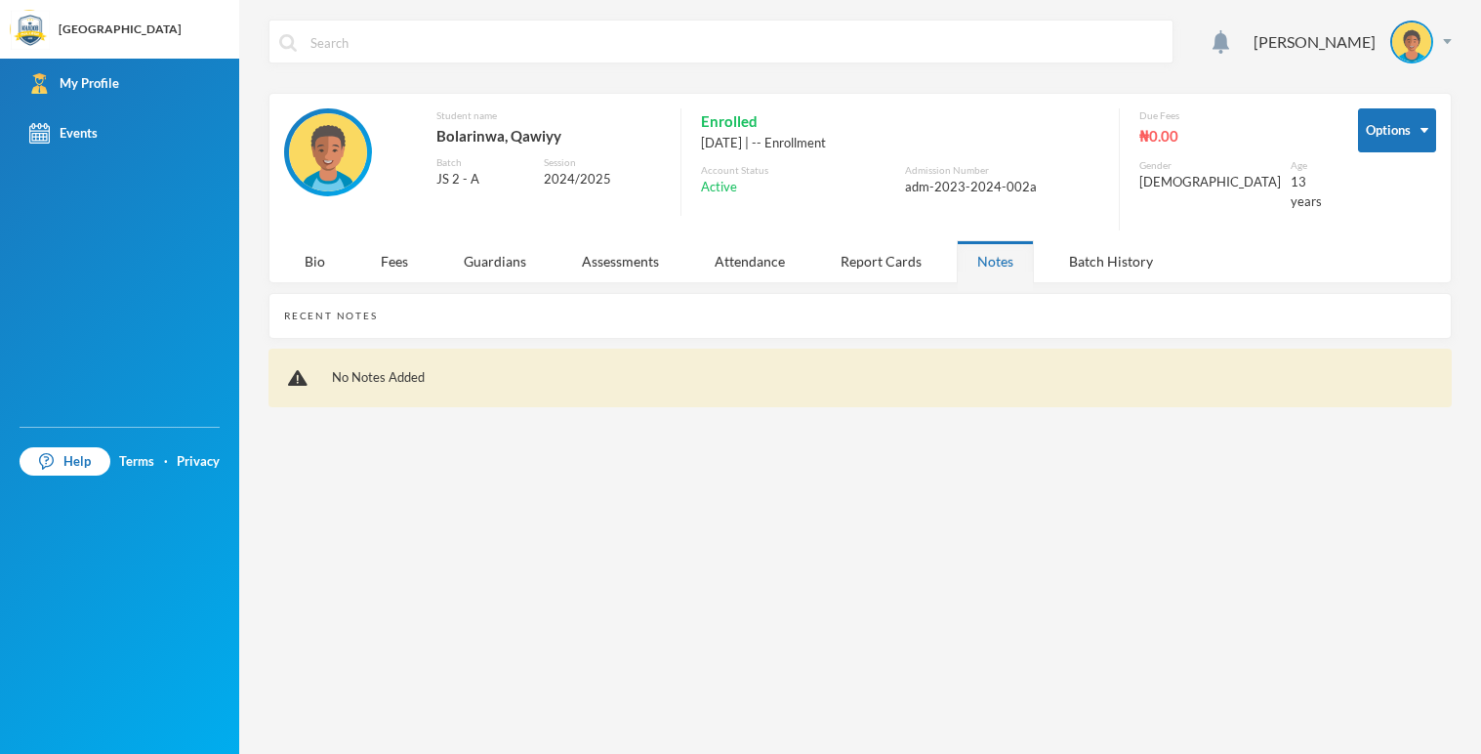
click at [984, 266] on div "Notes" at bounding box center [995, 261] width 77 height 42
click at [1070, 242] on div "Batch History" at bounding box center [1110, 261] width 125 height 42
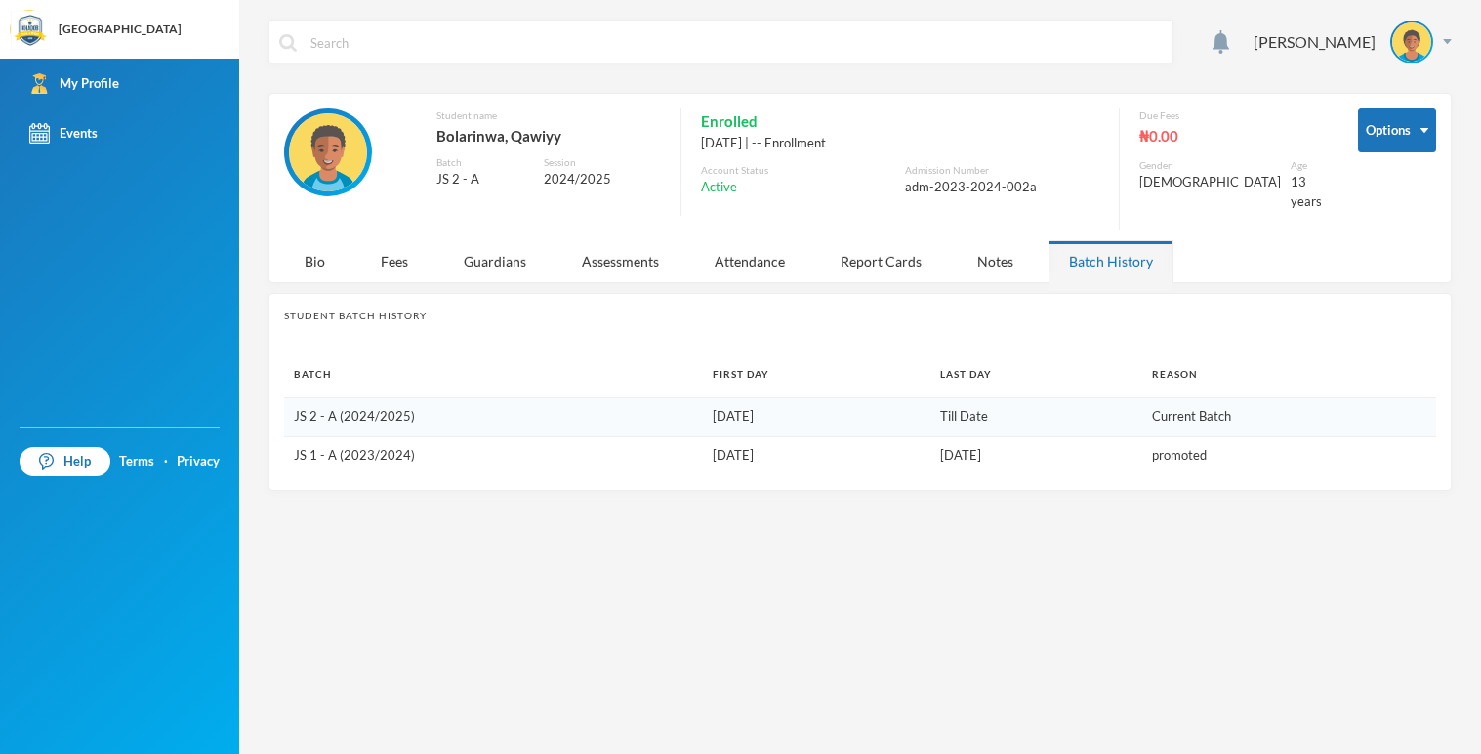
click at [111, 458] on div "Help Terms · Privacy" at bounding box center [119, 461] width 239 height 49
click at [124, 465] on link "Terms" at bounding box center [136, 462] width 35 height 20
